Goal: Task Accomplishment & Management: Manage account settings

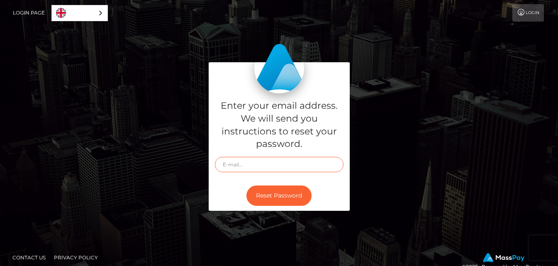
click at [295, 164] on input "text" at bounding box center [279, 164] width 129 height 15
type input "[EMAIL_ADDRESS][DOMAIN_NAME]"
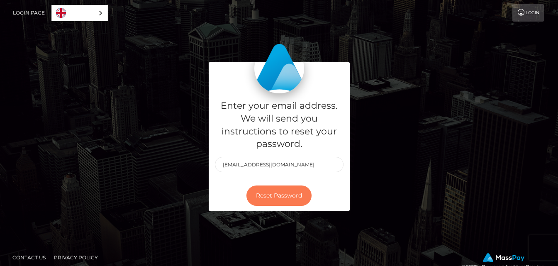
click at [276, 197] on button "Reset Password" at bounding box center [279, 196] width 65 height 20
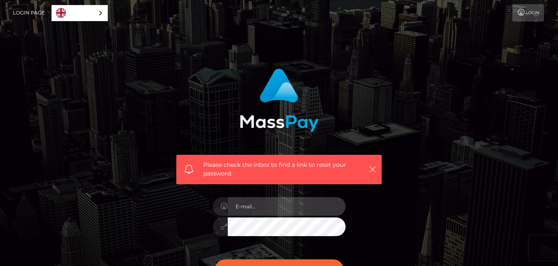
type input "[EMAIL_ADDRESS][DOMAIN_NAME]"
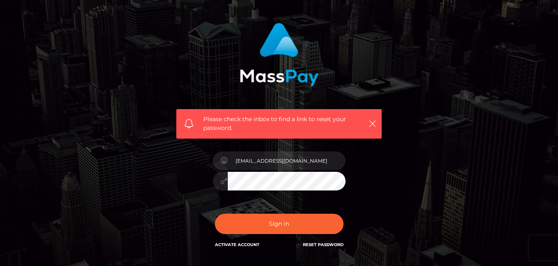
scroll to position [46, 0]
